Goal: Book appointment/travel/reservation

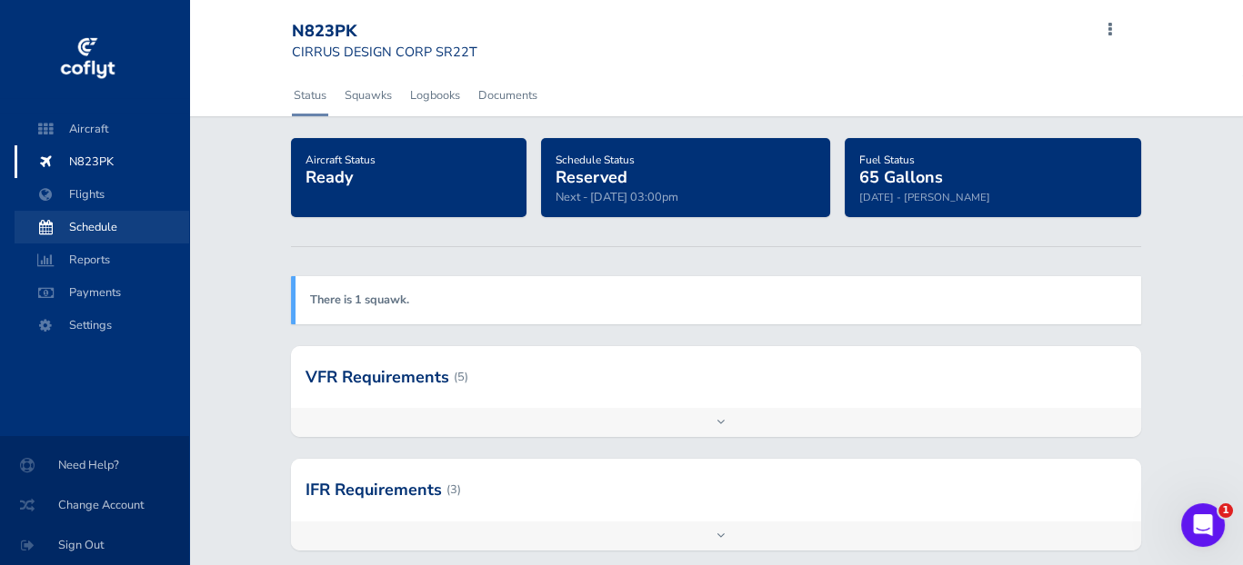
click at [103, 222] on span "Schedule" at bounding box center [102, 227] width 138 height 33
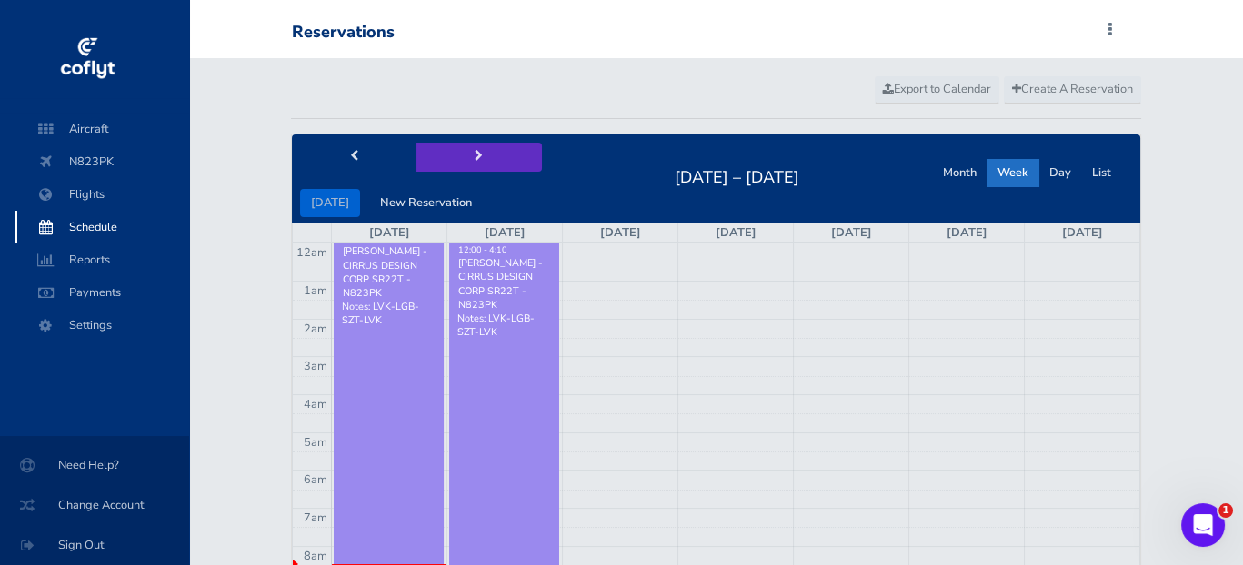
click at [459, 157] on button "next" at bounding box center [478, 157] width 125 height 28
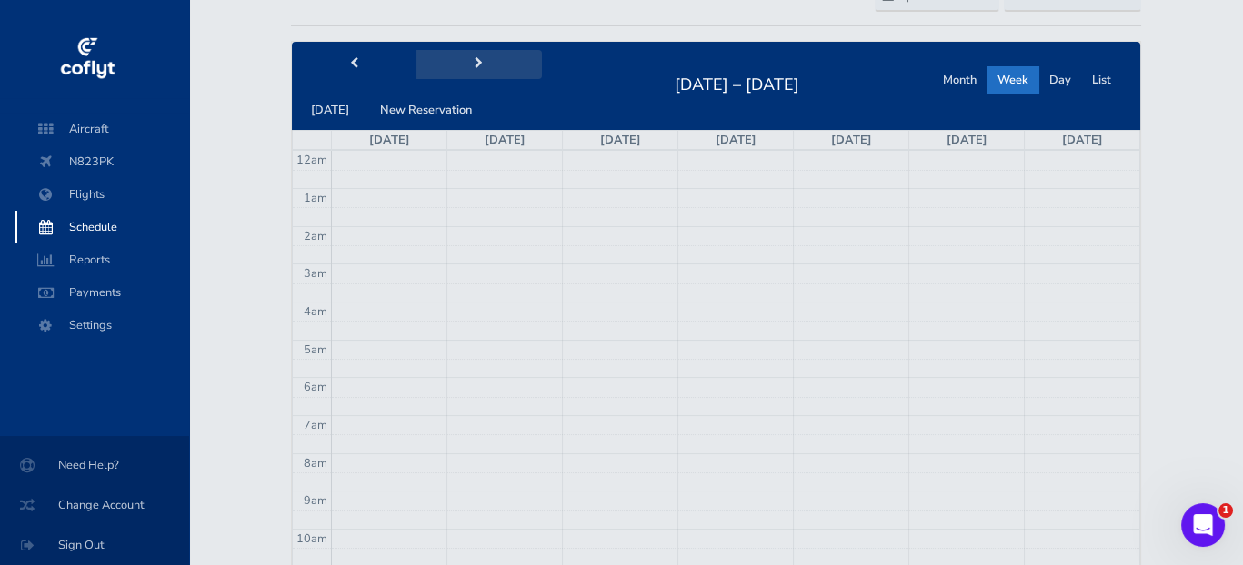
scroll to position [91, 0]
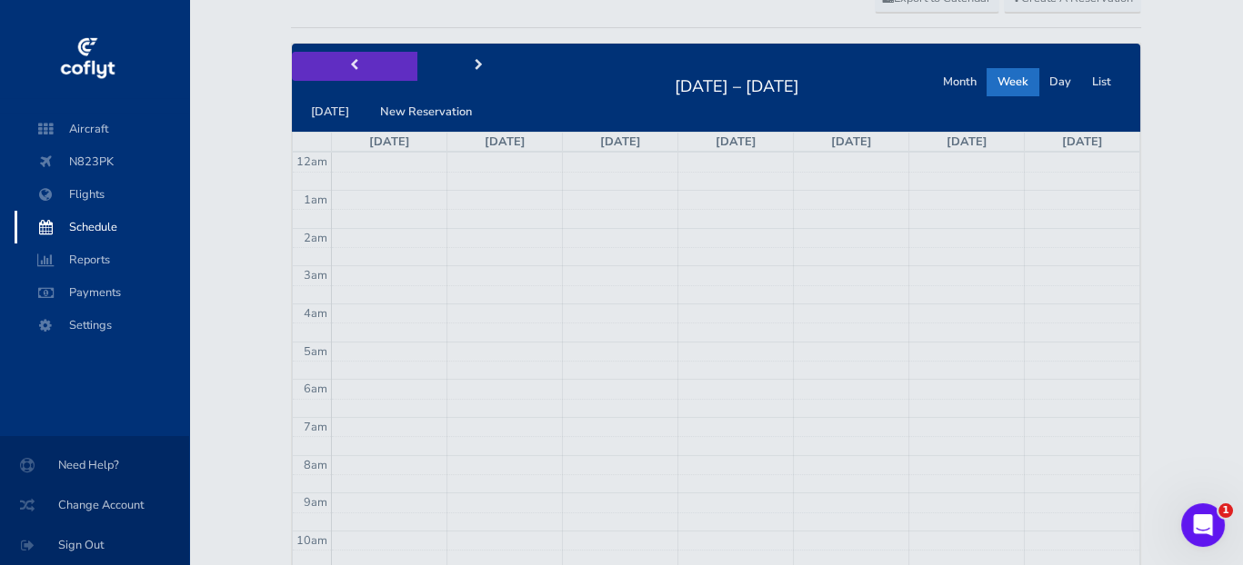
click at [354, 69] on span "prev" at bounding box center [354, 66] width 8 height 12
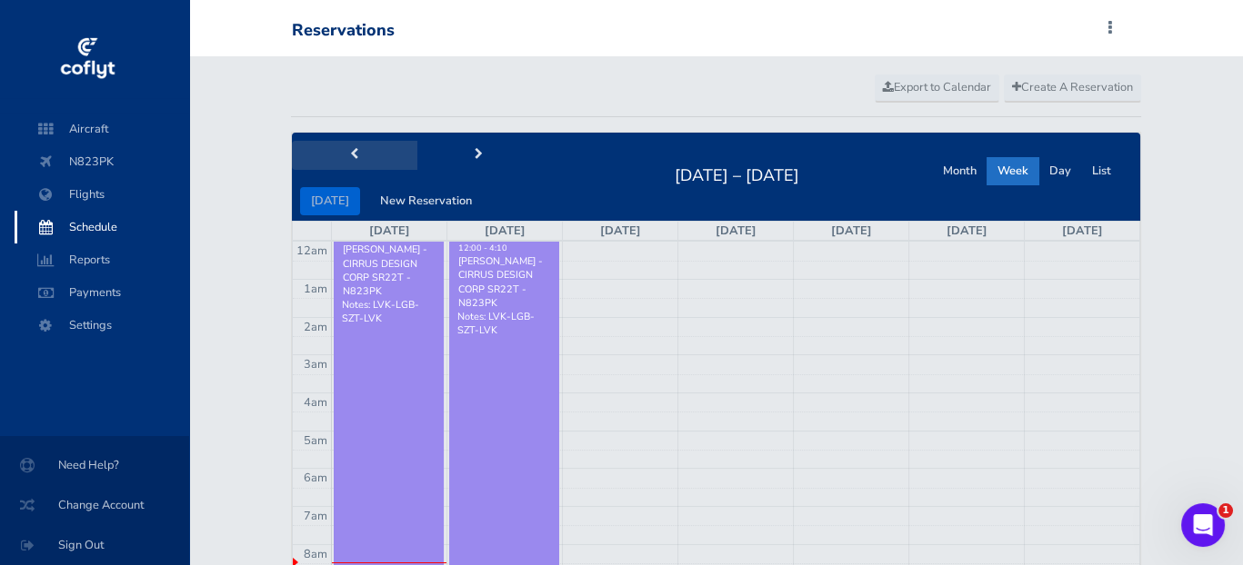
scroll to position [0, 0]
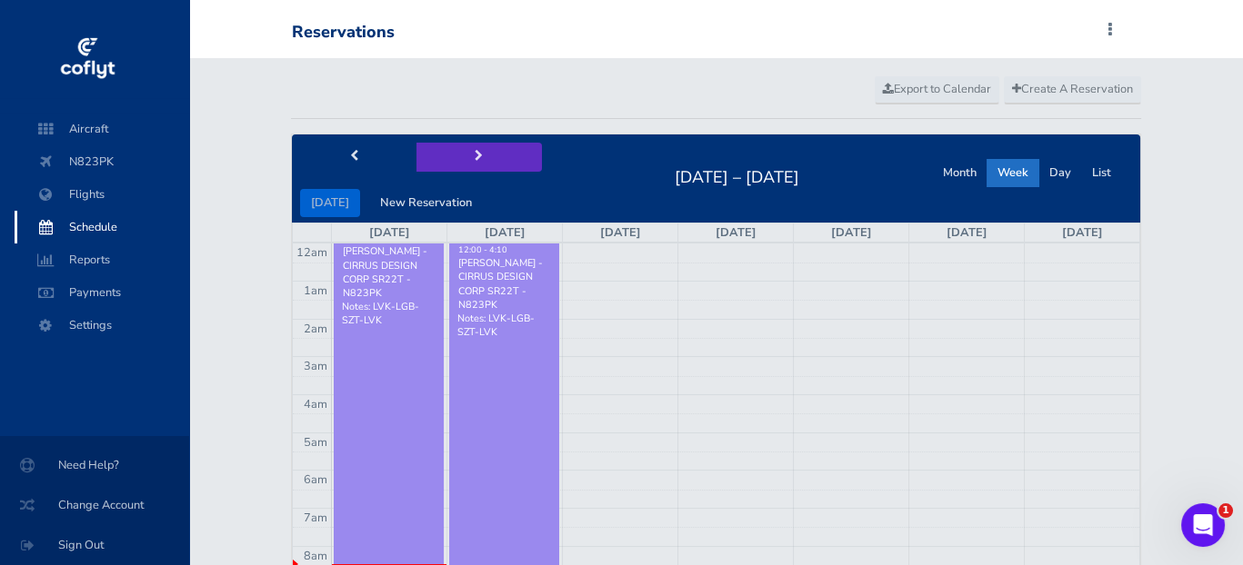
click at [468, 165] on button "next" at bounding box center [478, 157] width 125 height 28
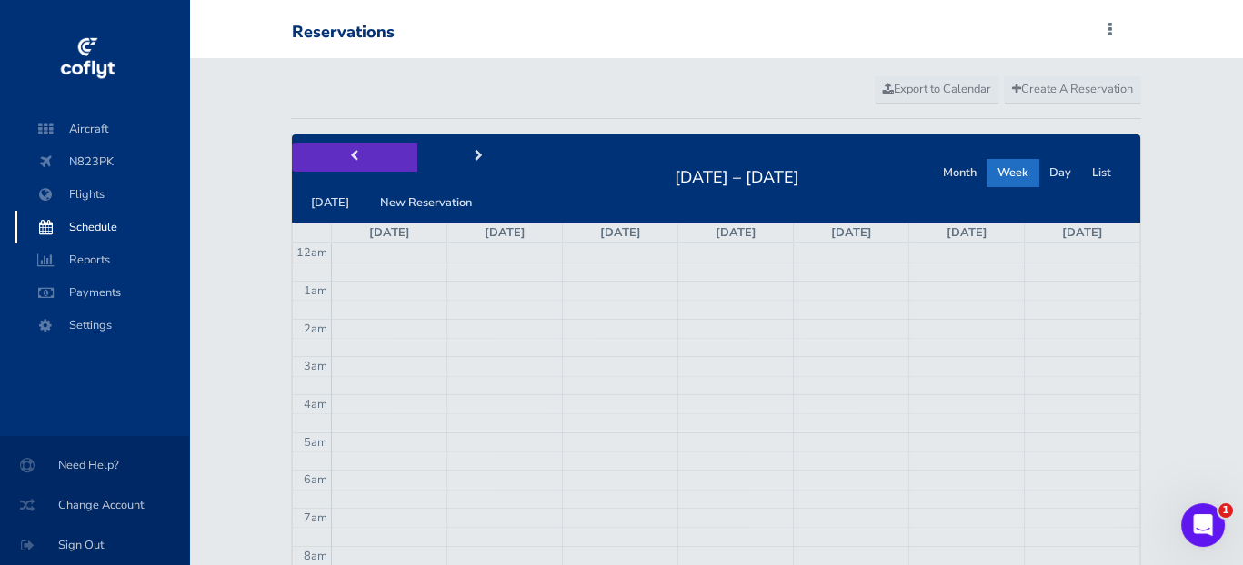
click at [363, 158] on button "prev" at bounding box center [354, 157] width 125 height 28
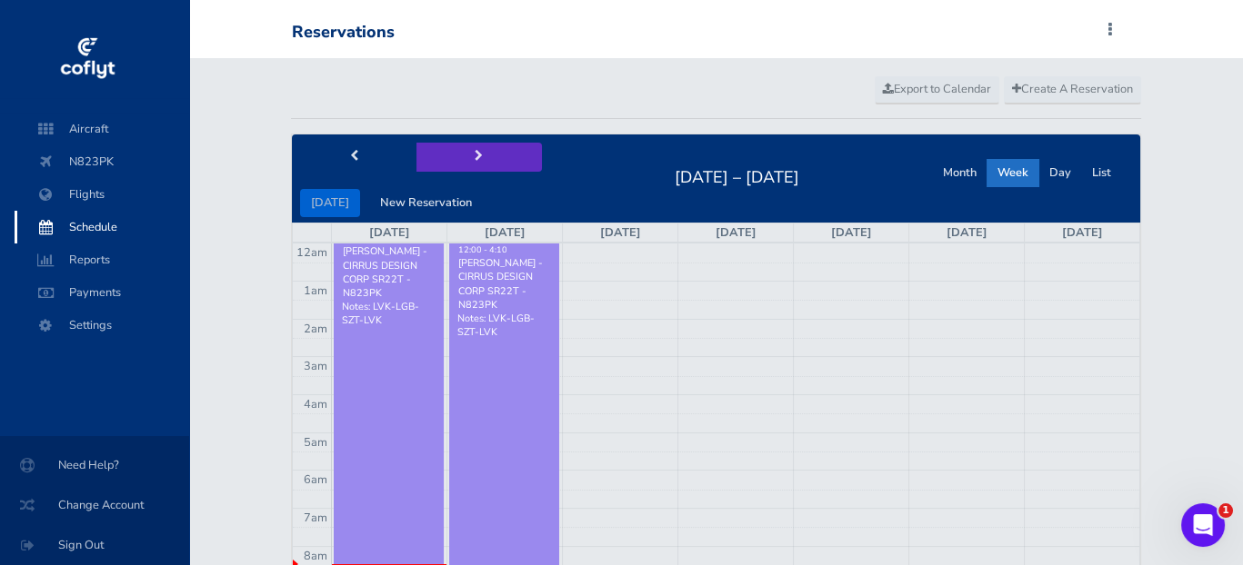
click at [474, 162] on span "next" at bounding box center [478, 157] width 8 height 12
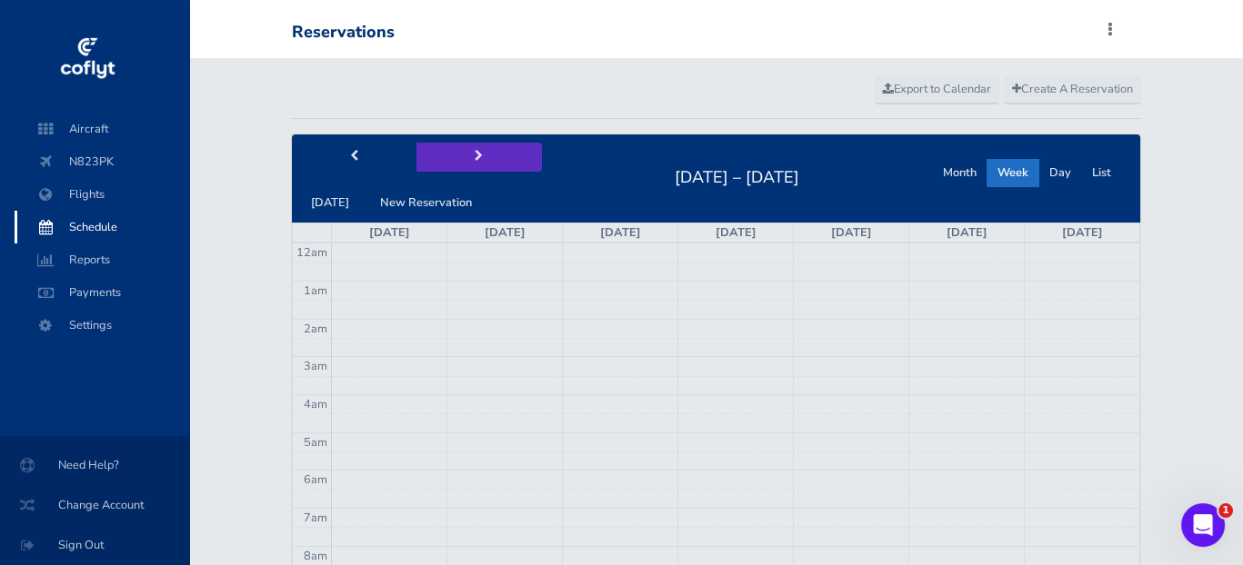
click at [474, 162] on span "next" at bounding box center [478, 157] width 8 height 12
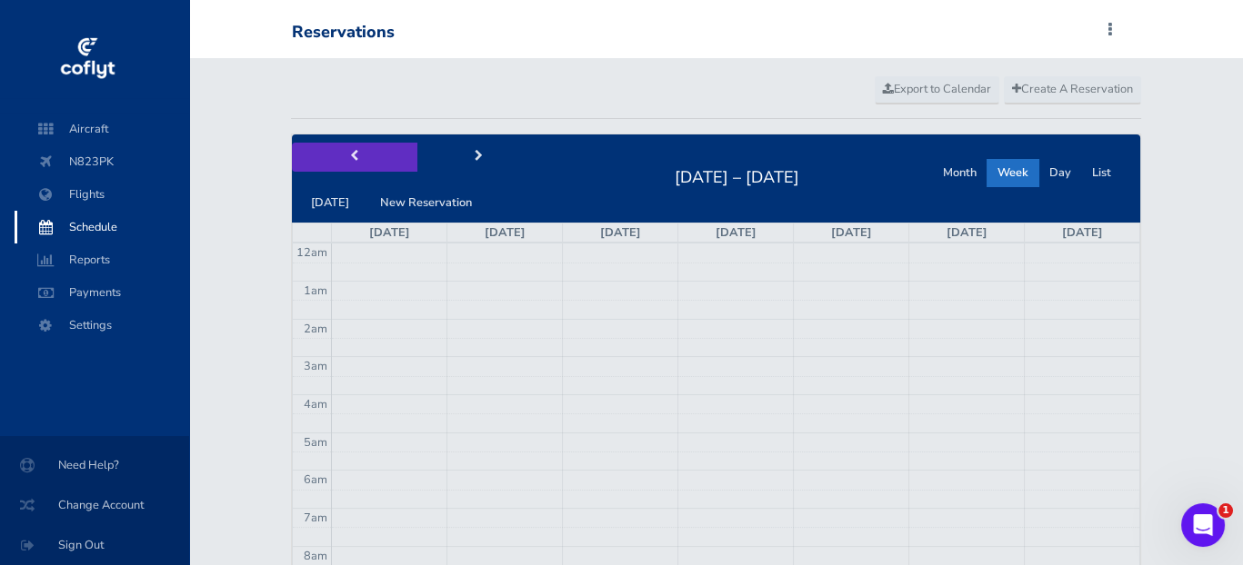
click at [353, 154] on span "prev" at bounding box center [354, 157] width 8 height 12
